Goal: Task Accomplishment & Management: Use online tool/utility

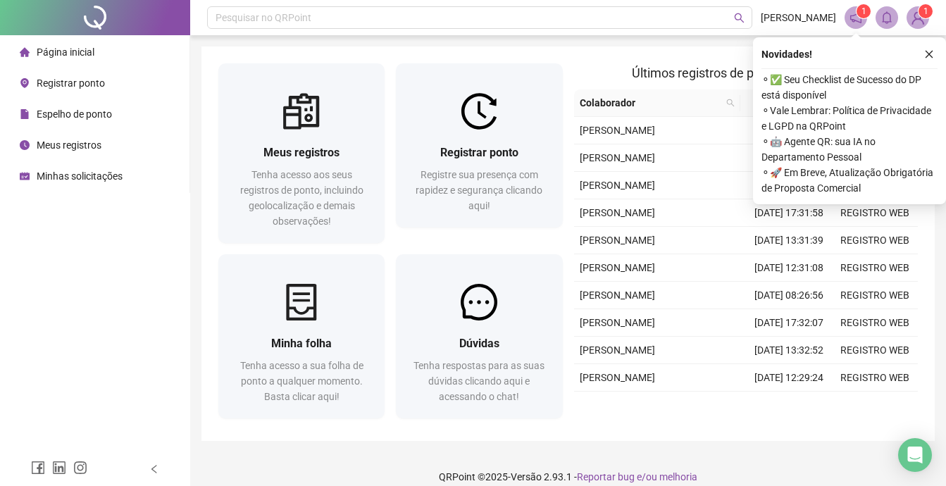
click at [68, 82] on span "Registrar ponto" at bounding box center [71, 83] width 68 height 11
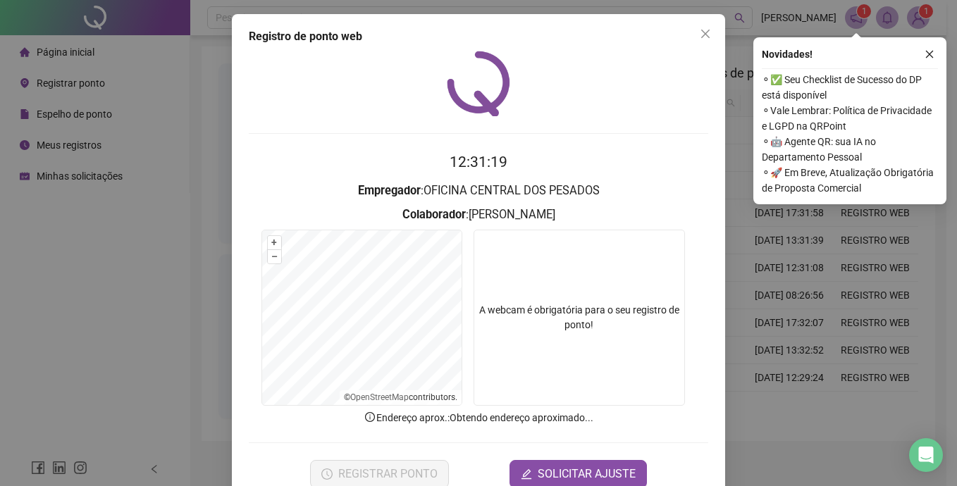
scroll to position [33, 0]
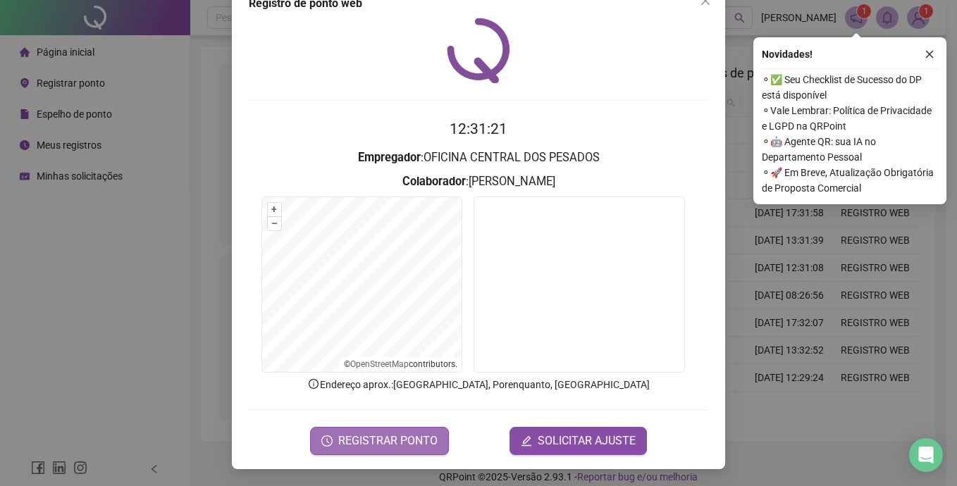
click at [362, 445] on span "REGISTRAR PONTO" at bounding box center [387, 441] width 99 height 17
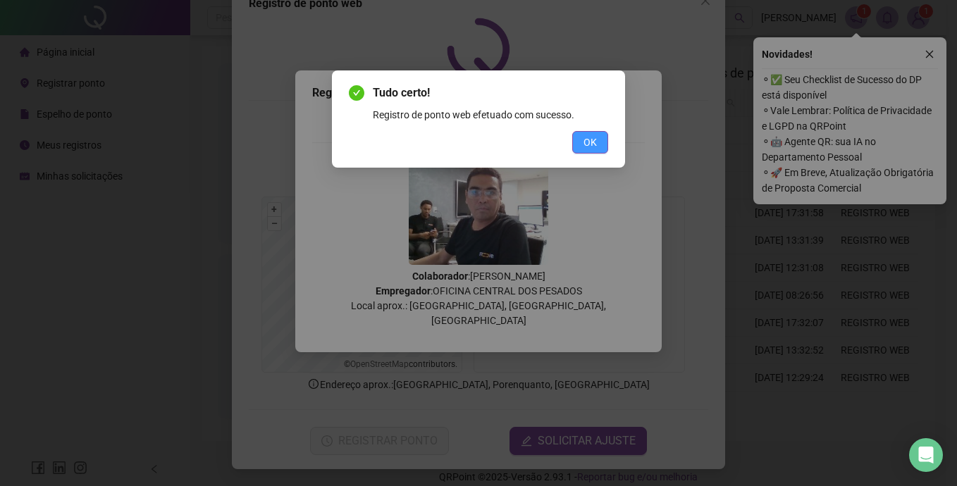
click at [586, 144] on span "OK" at bounding box center [589, 143] width 13 height 16
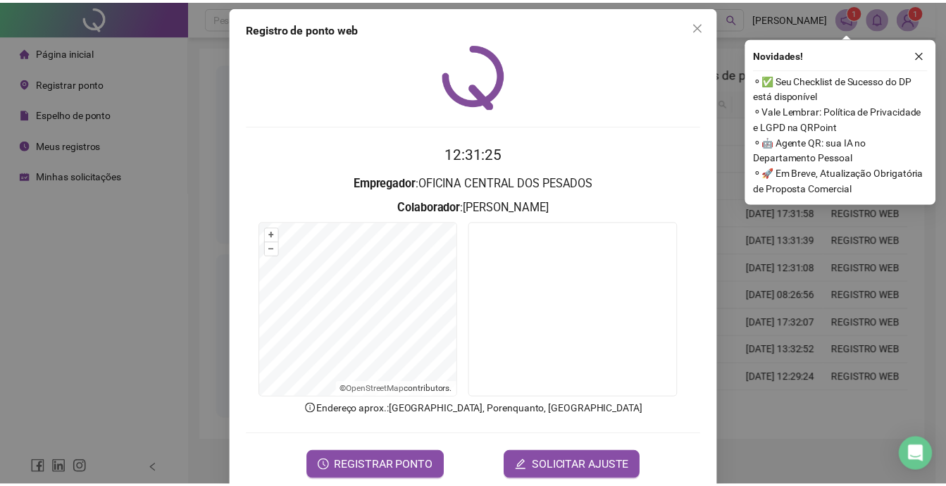
scroll to position [0, 0]
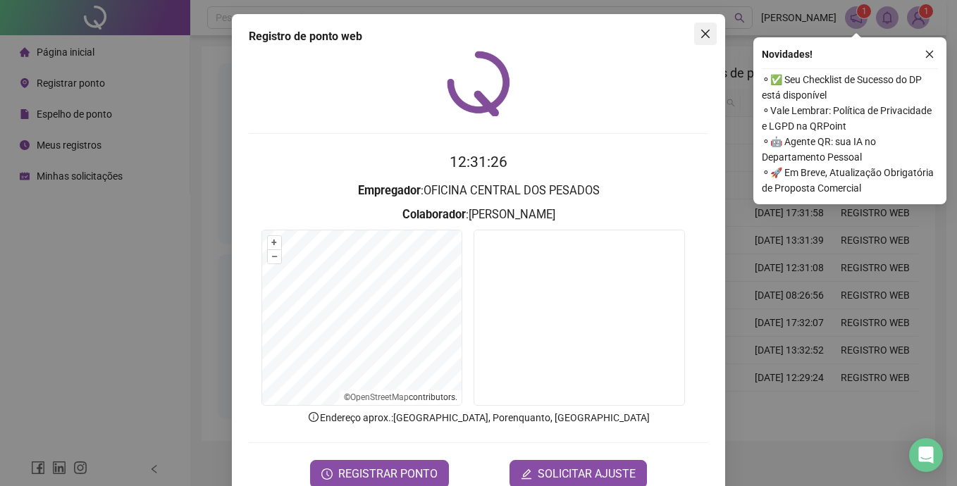
click at [700, 35] on icon "close" at bounding box center [705, 33] width 11 height 11
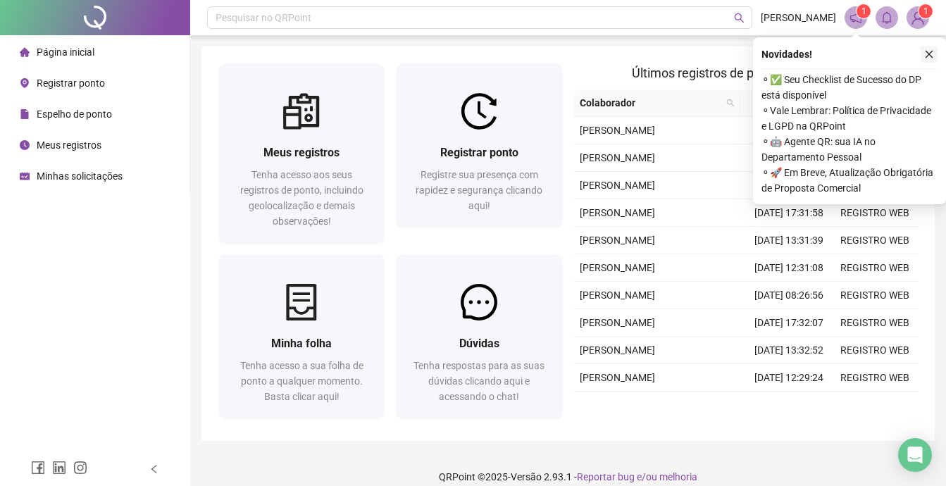
click at [930, 51] on icon "close" at bounding box center [930, 54] width 10 height 10
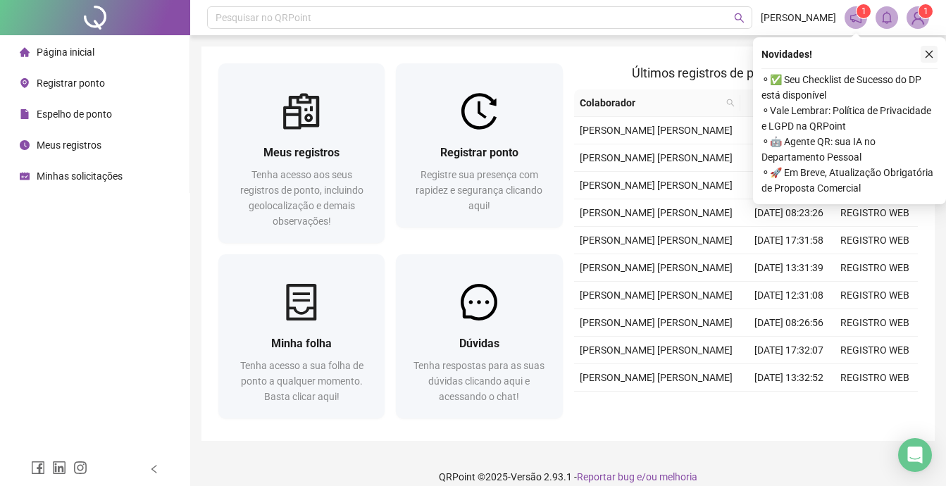
click at [930, 52] on icon "close" at bounding box center [930, 54] width 10 height 10
